Goal: Transaction & Acquisition: Purchase product/service

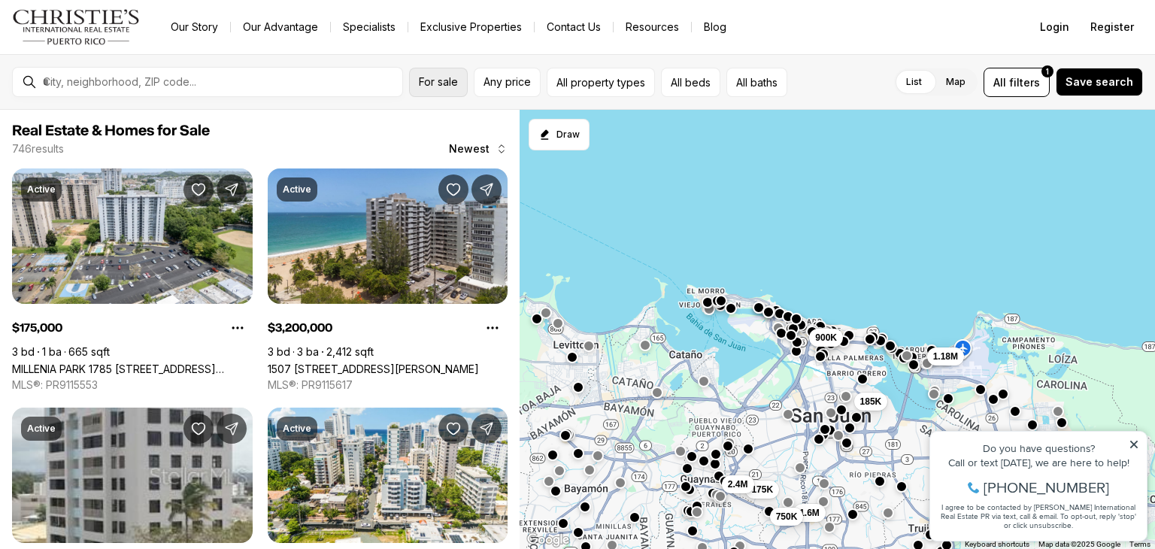
click at [437, 91] on button "For sale" at bounding box center [438, 82] width 59 height 29
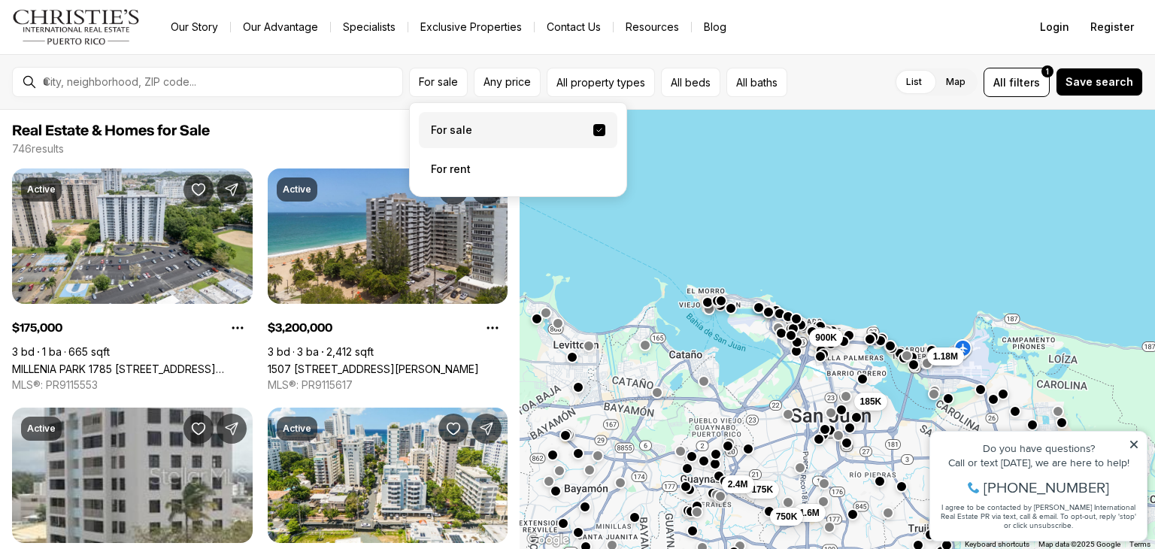
click at [463, 130] on label "For sale" at bounding box center [518, 130] width 198 height 36
click at [593, 130] on button "For sale" at bounding box center [599, 130] width 12 height 12
click at [502, 83] on span "Any price" at bounding box center [506, 82] width 47 height 12
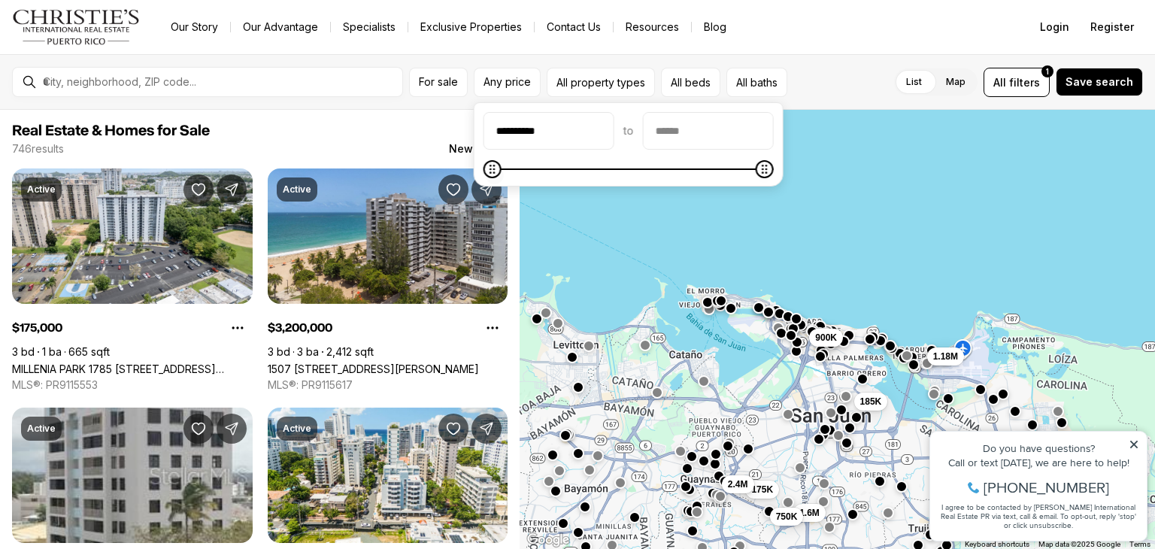
click at [612, 170] on span at bounding box center [628, 169] width 290 height 15
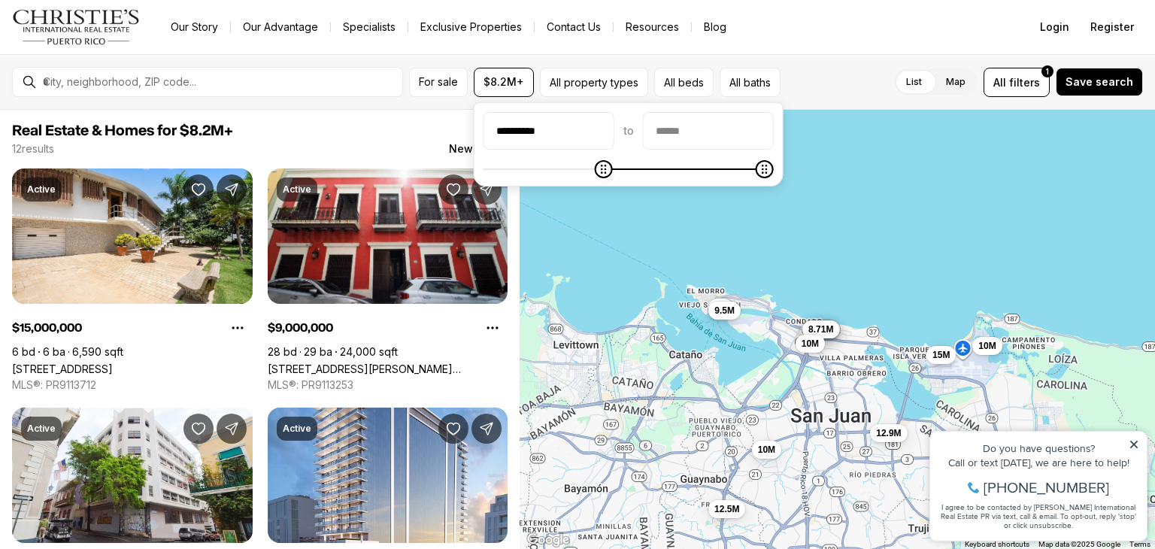
type input "*******"
click at [484, 171] on span at bounding box center [628, 169] width 290 height 15
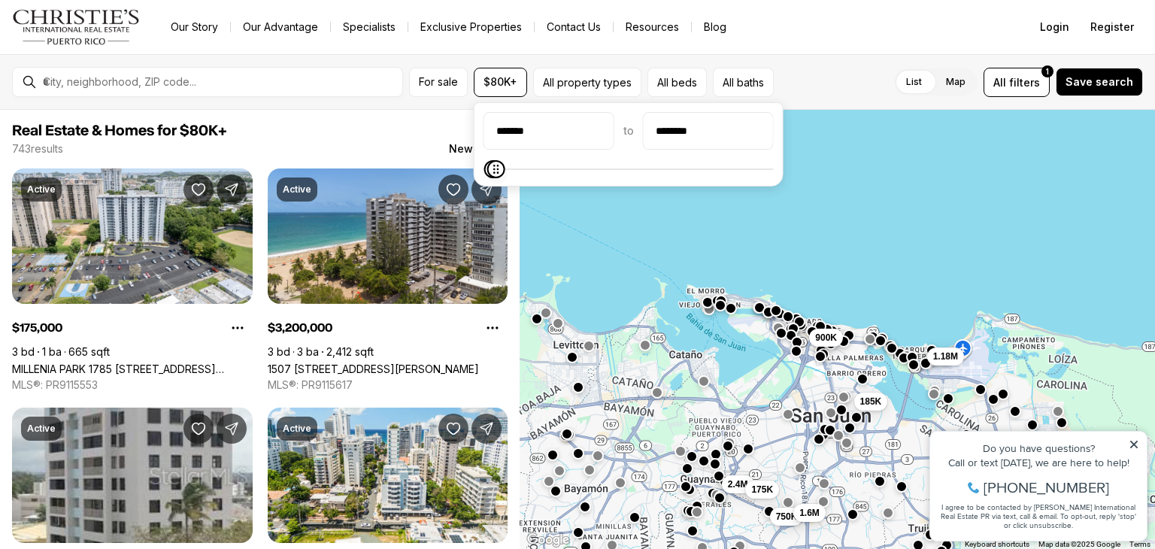
type input "********"
click at [486, 178] on span at bounding box center [495, 169] width 18 height 18
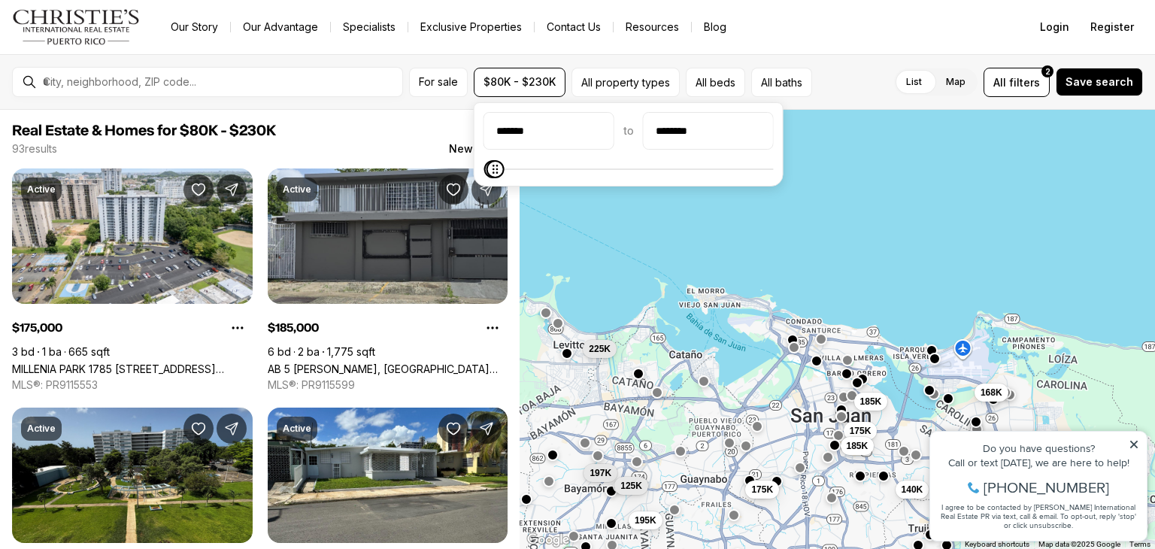
click at [587, 232] on div "185K 175K 140K 185K 195K 98K 168K 175K 197K 125K 195K 225K" at bounding box center [836, 330] width 635 height 440
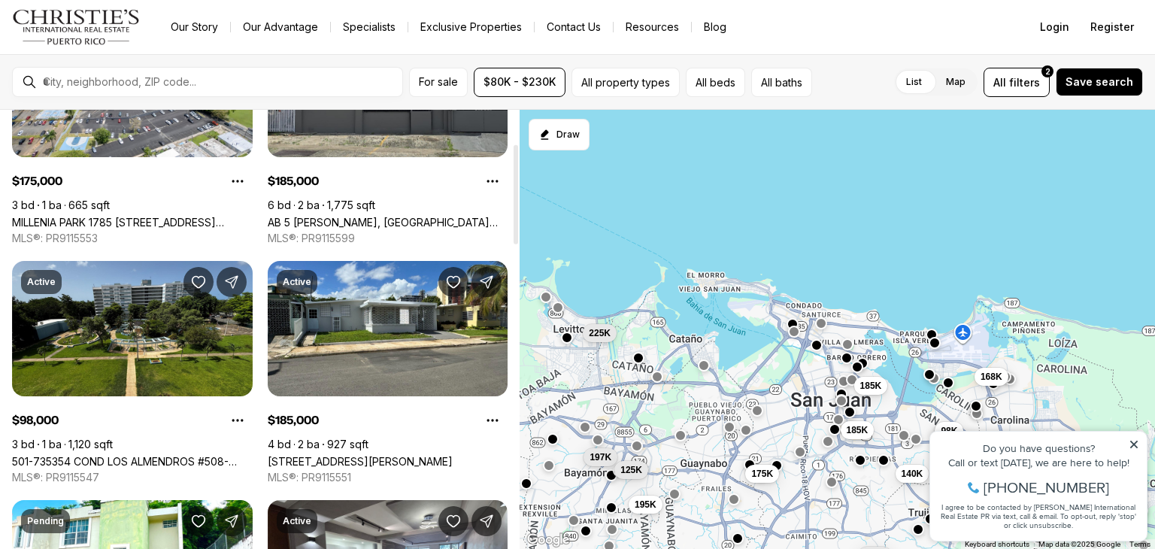
scroll to position [149, 0]
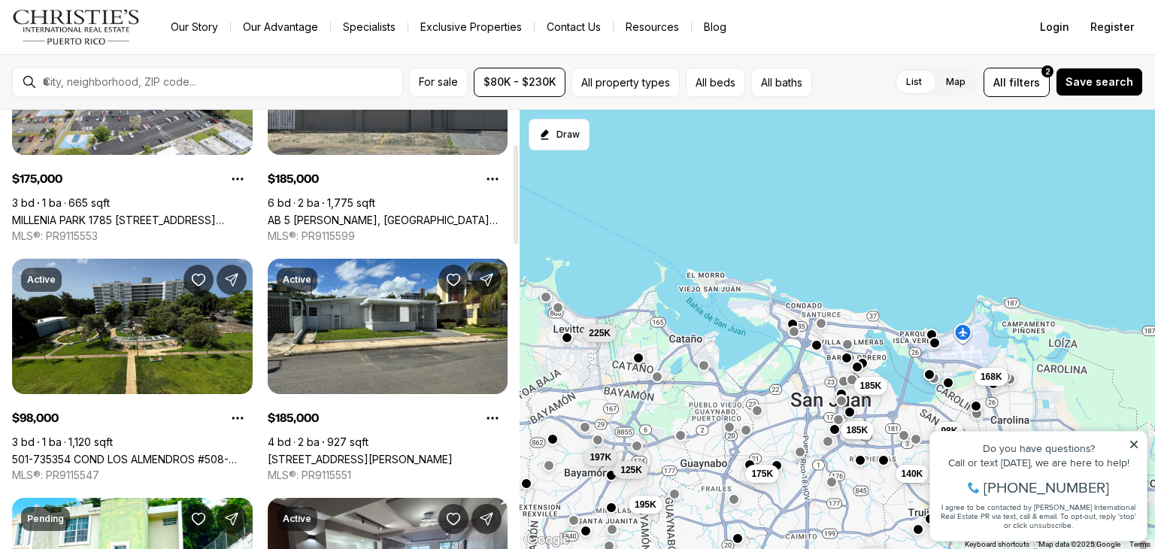
drag, startPoint x: 519, startPoint y: 183, endPoint x: 511, endPoint y: 217, distance: 34.7
click at [513, 217] on div at bounding box center [515, 194] width 5 height 99
click at [382, 226] on link "AB 5 JULIO ANDINO, SAN JUAN PR, 00922" at bounding box center [388, 220] width 241 height 13
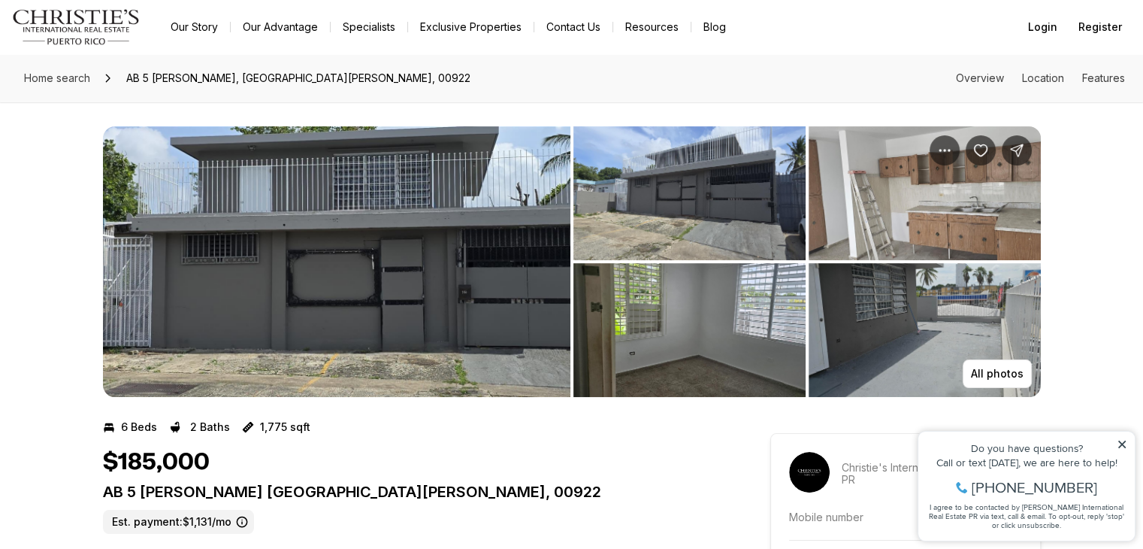
click at [183, 132] on img "View image gallery" at bounding box center [337, 261] width 468 height 271
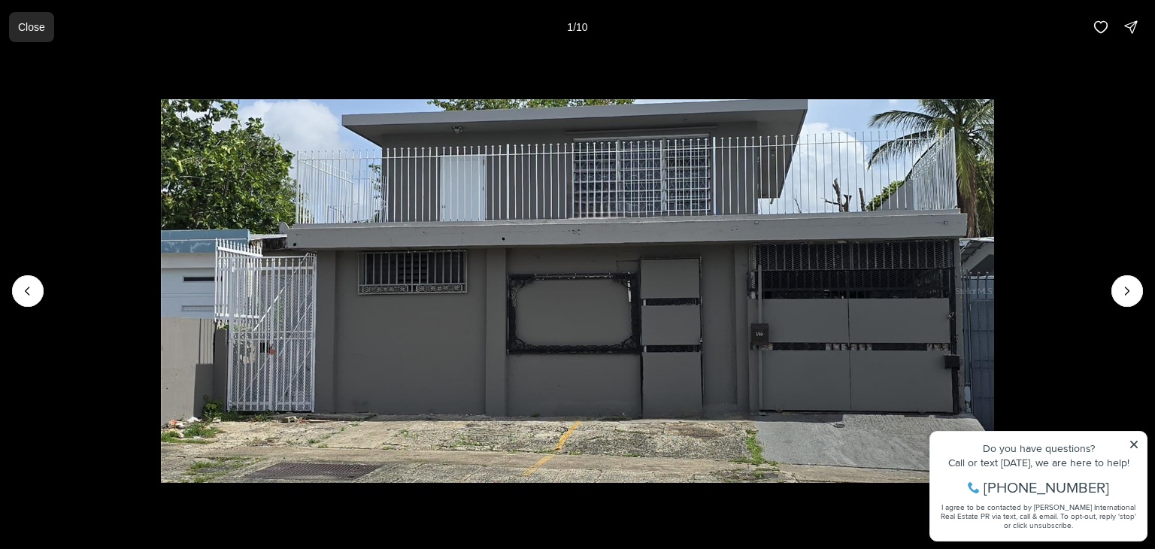
click at [30, 40] on button "Close" at bounding box center [31, 27] width 45 height 30
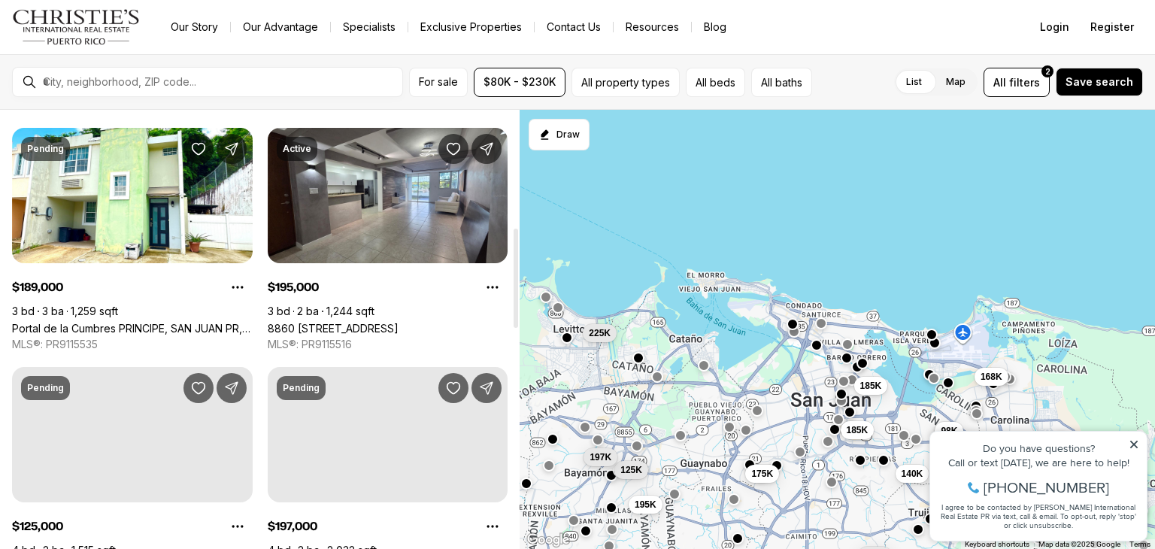
scroll to position [522, 0]
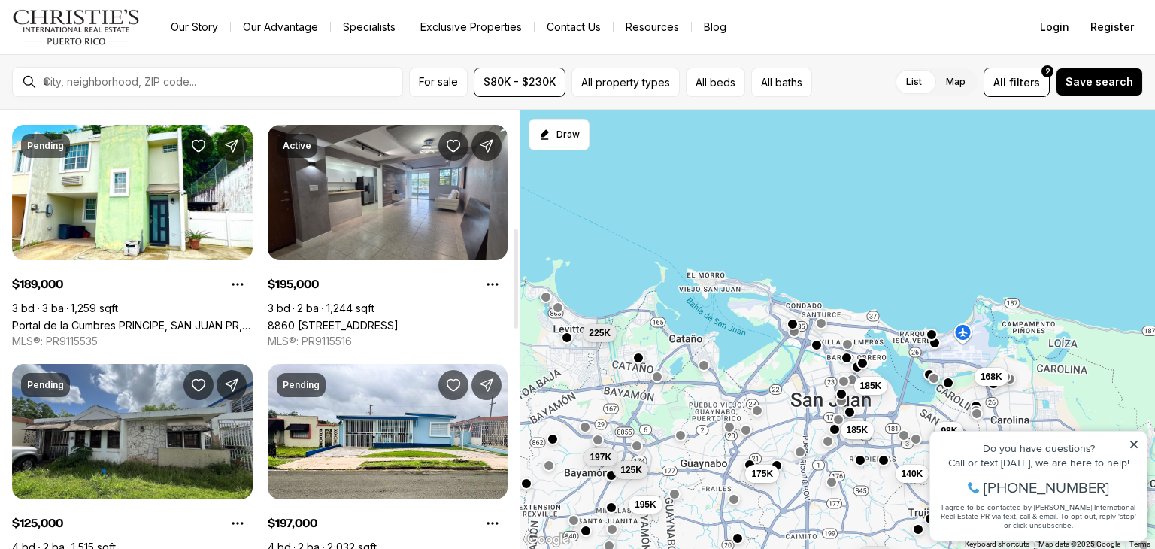
drag, startPoint x: 517, startPoint y: 195, endPoint x: 501, endPoint y: 279, distance: 85.7
click at [513, 279] on div at bounding box center [515, 278] width 5 height 99
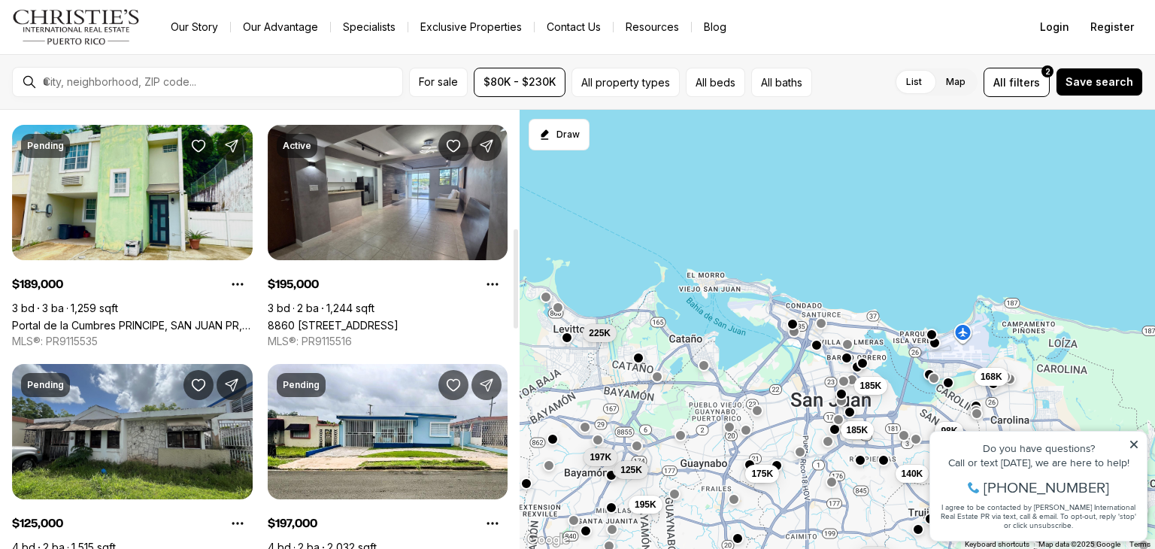
click at [75, 319] on link "Portal de la Cumbres PRINCIPE, SAN JUAN PR, 00926" at bounding box center [132, 325] width 241 height 13
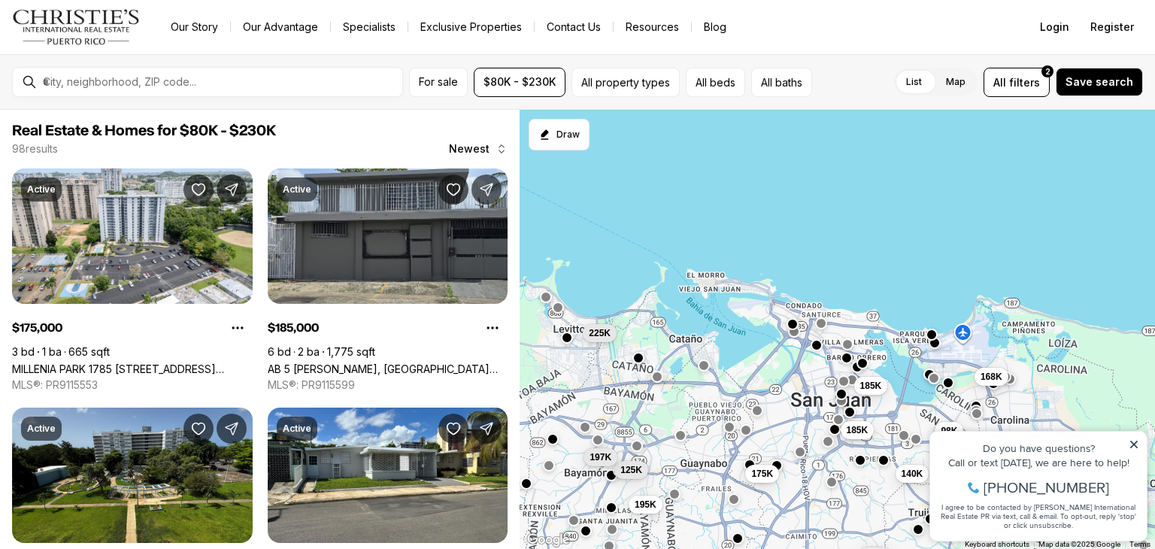
scroll to position [522, 0]
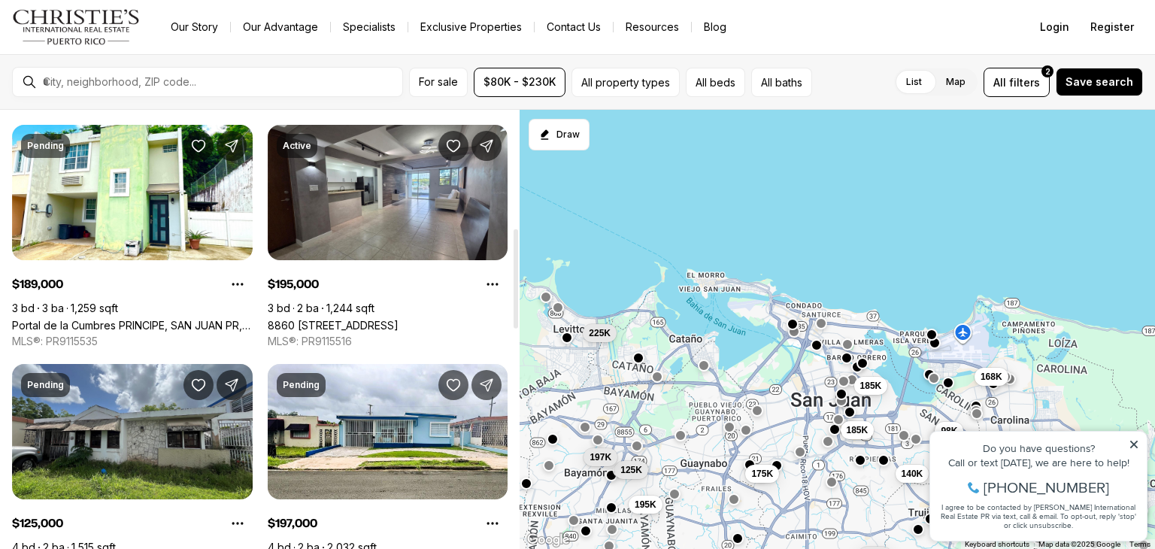
click at [250, 112] on div "Active $175,000 3 bd 1 ba 665 sqft MILLENIA PARK 1785 CALLE J. FERRER Y FERRER …" at bounding box center [259, 356] width 495 height 1419
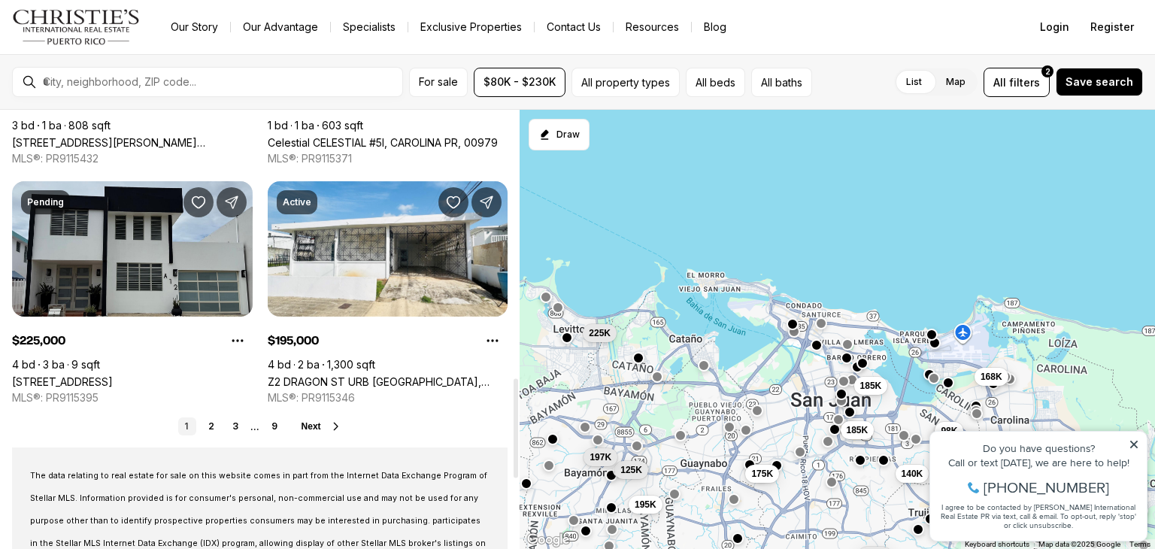
scroll to position [1183, 0]
click at [214, 427] on link "2" at bounding box center [211, 425] width 18 height 18
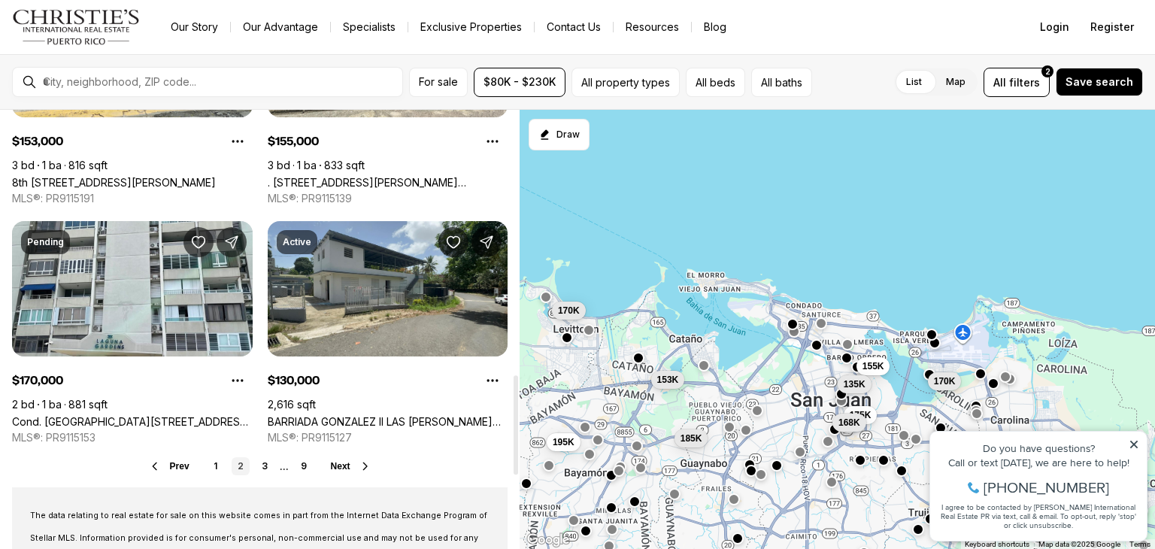
scroll to position [1173, 0]
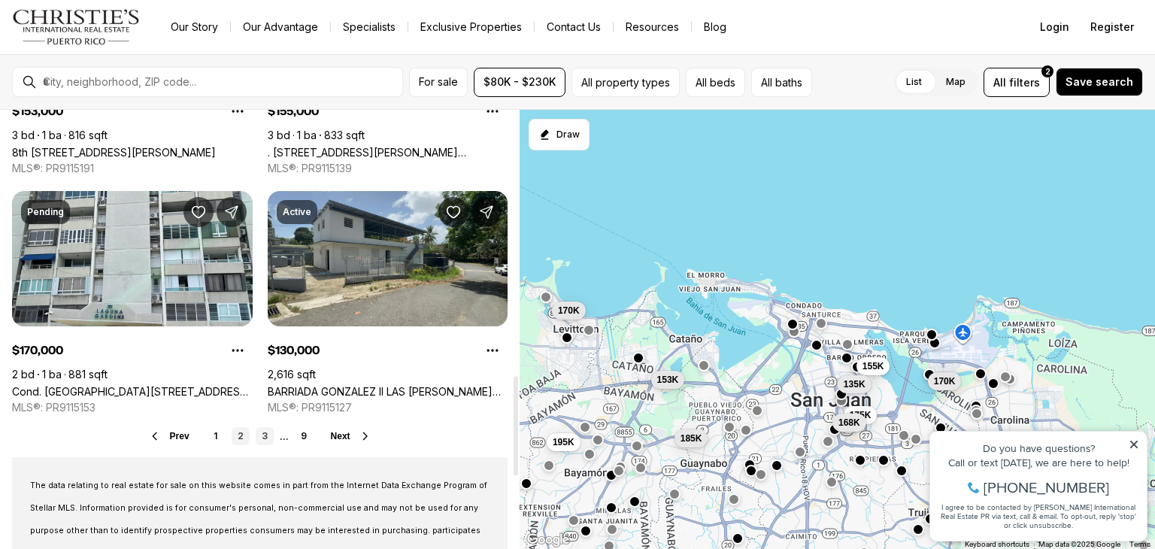
click at [265, 434] on link "3" at bounding box center [265, 436] width 18 height 18
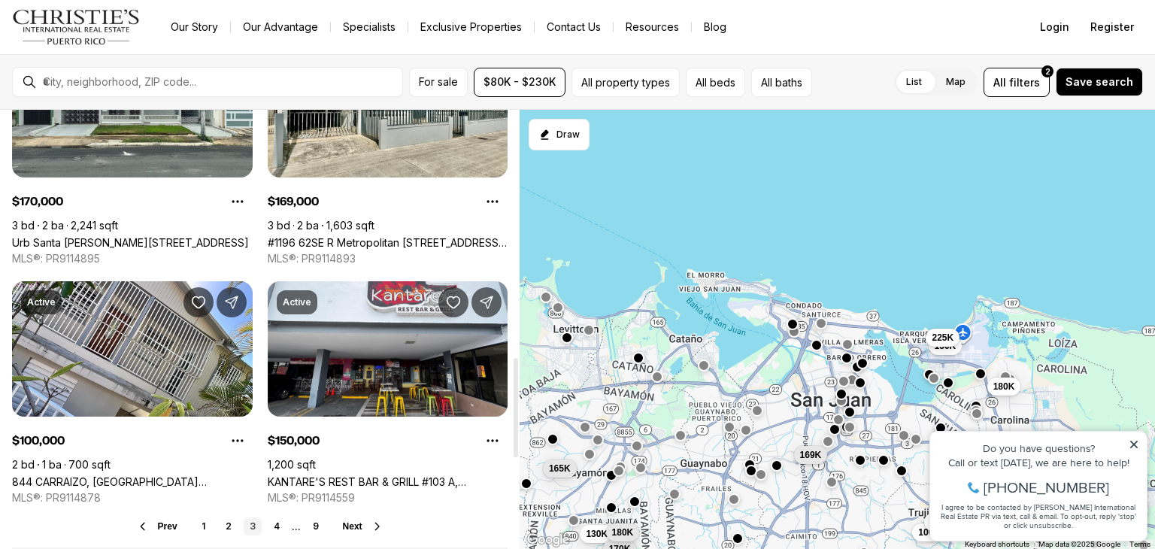
scroll to position [1113, 0]
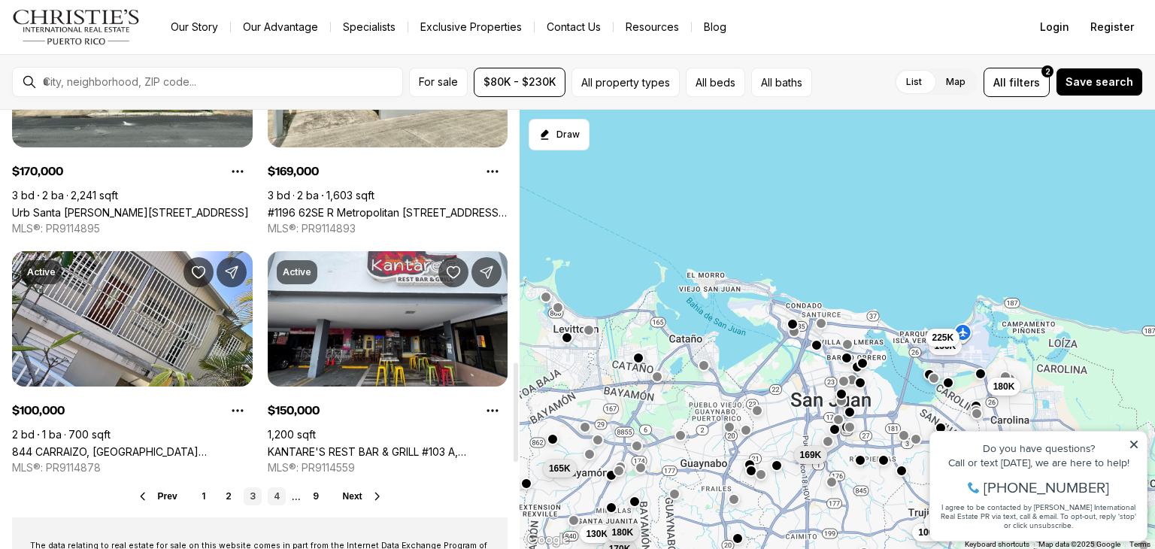
click at [277, 497] on link "4" at bounding box center [277, 496] width 18 height 18
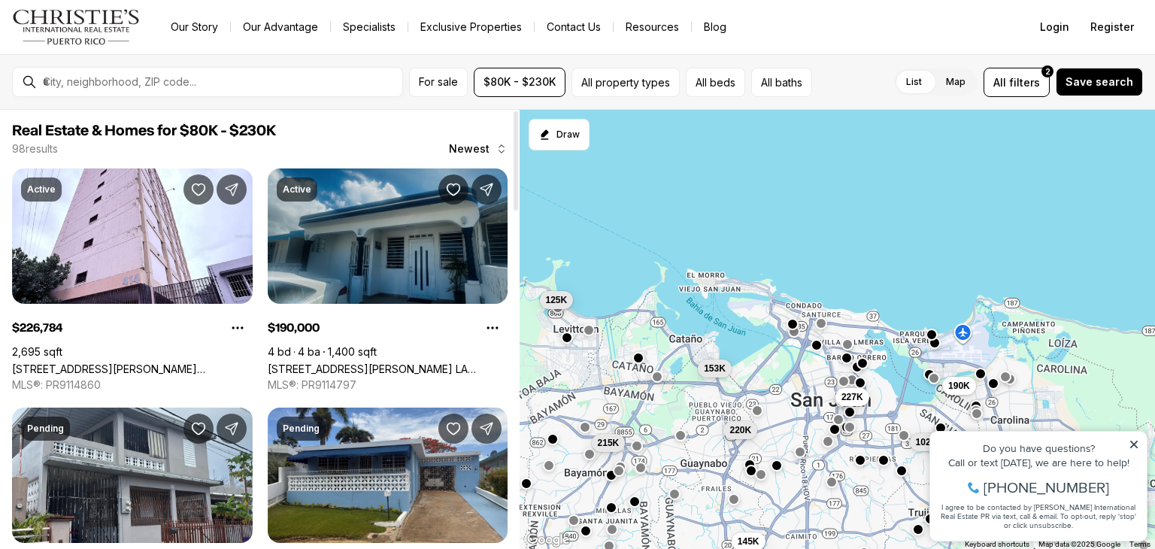
click at [405, 362] on link "[STREET_ADDRESS][PERSON_NAME] LA MARINA, CAROLINA PR, 00979" at bounding box center [388, 368] width 241 height 13
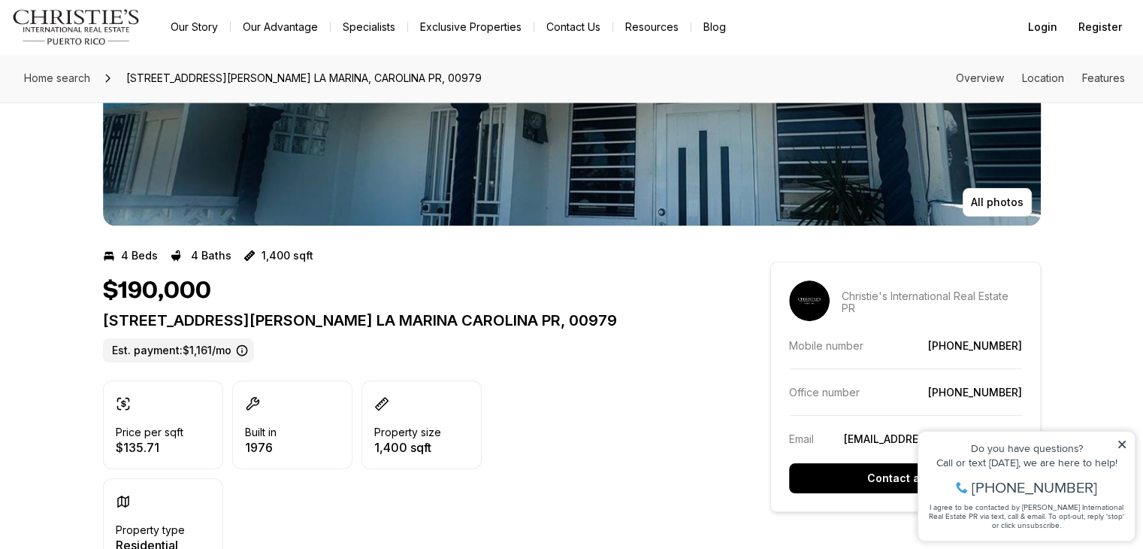
scroll to position [361, 0]
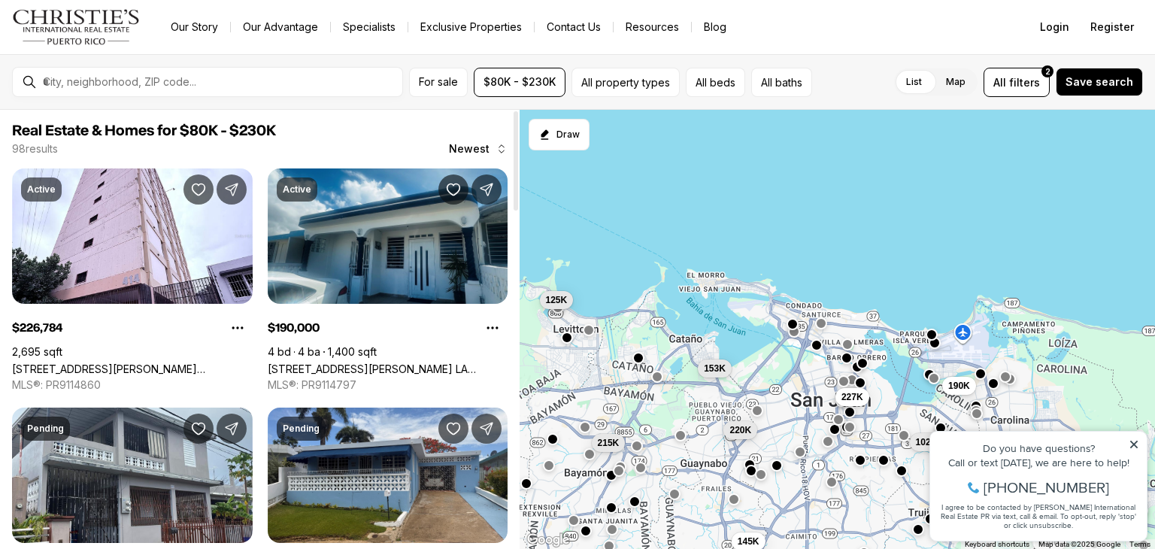
click at [403, 133] on span "Real Estate & Homes for $80K - $230K" at bounding box center [259, 131] width 495 height 18
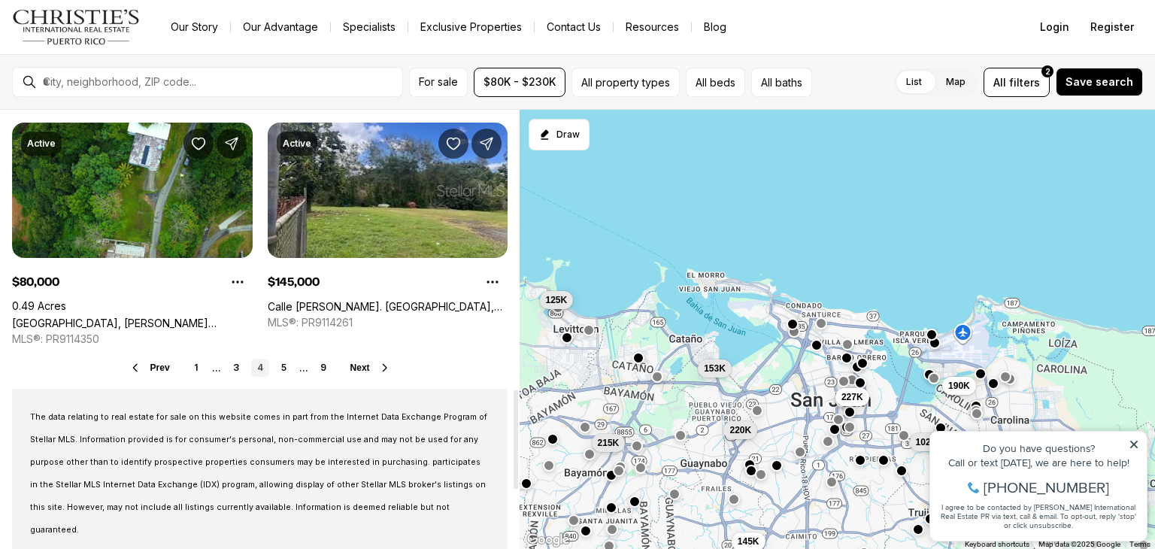
scroll to position [1263, 0]
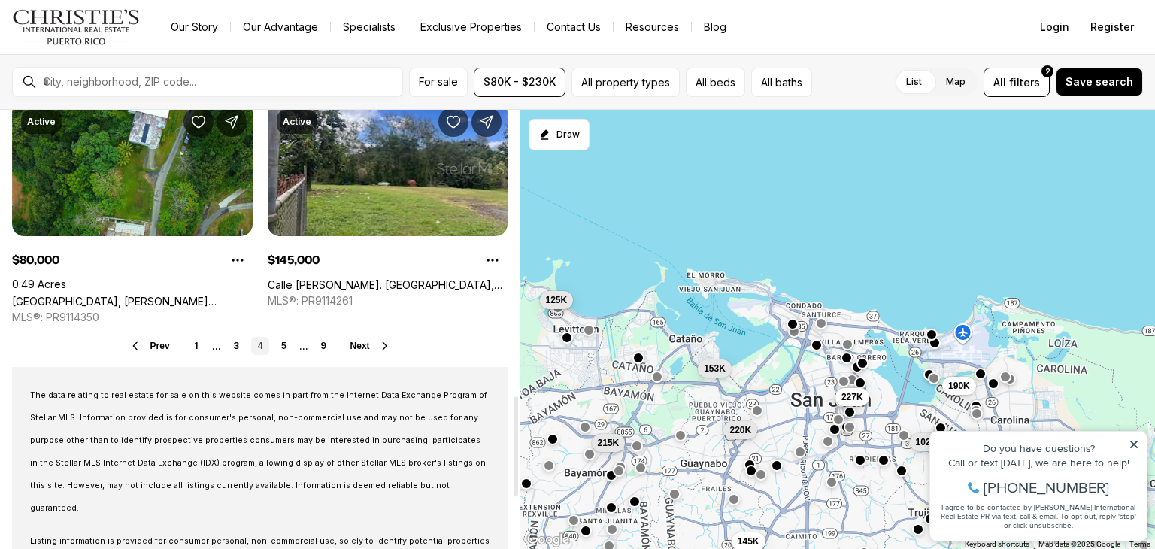
click at [256, 347] on link "4" at bounding box center [260, 346] width 18 height 18
click at [261, 343] on link "4" at bounding box center [260, 346] width 18 height 18
click at [280, 343] on link "5" at bounding box center [284, 346] width 18 height 18
